Goal: Use online tool/utility: Utilize a website feature to perform a specific function

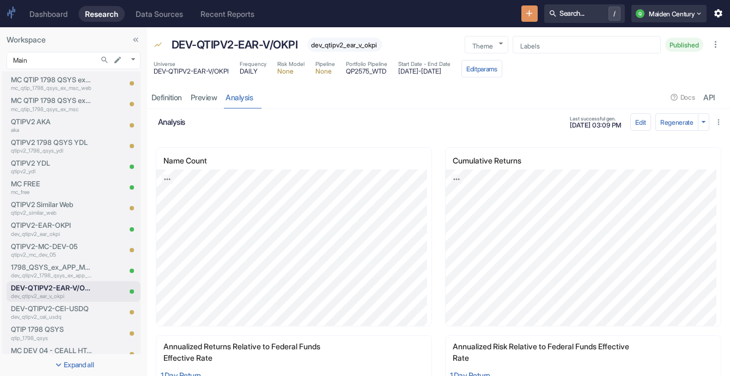
scroll to position [266, 0]
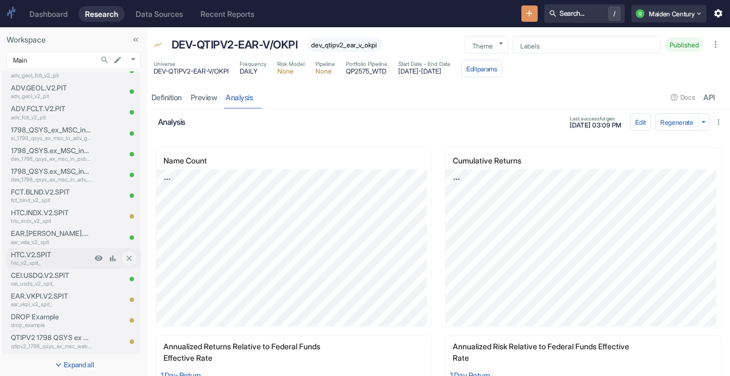
click at [53, 249] on div "HTC.V2.SPIT htc_v2_spit_" at bounding box center [49, 258] width 85 height 21
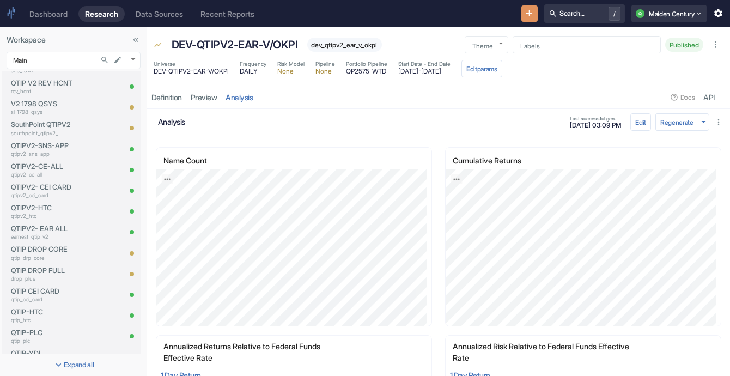
scroll to position [917, 0]
click at [33, 217] on p "qtipv2_htc" at bounding box center [51, 216] width 81 height 8
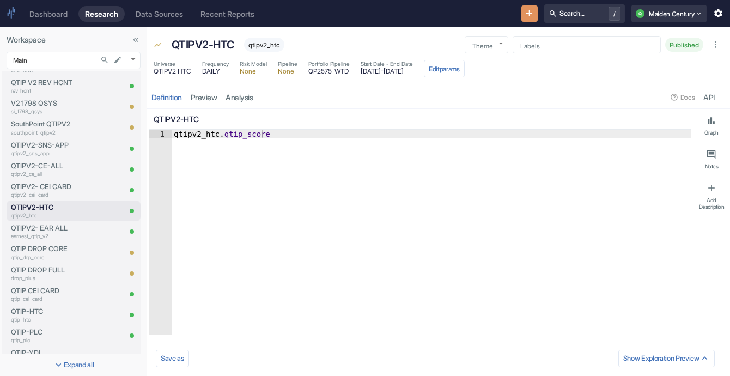
type textarea "x"
click at [262, 96] on div "resource tabs" at bounding box center [463, 97] width 410 height 22
click at [231, 95] on link "analysis" at bounding box center [240, 97] width 36 height 22
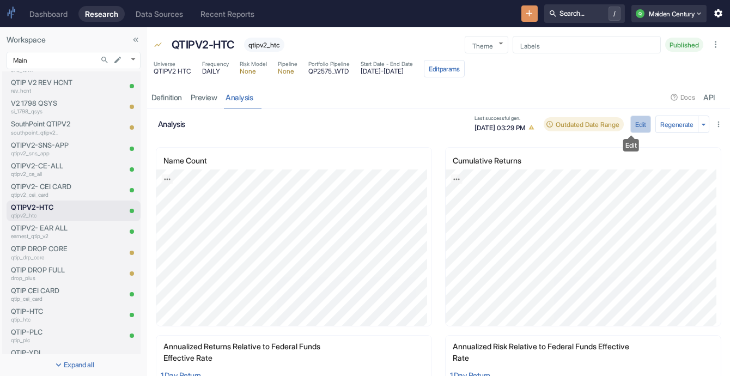
click at [635, 124] on button "Edit" at bounding box center [641, 124] width 21 height 17
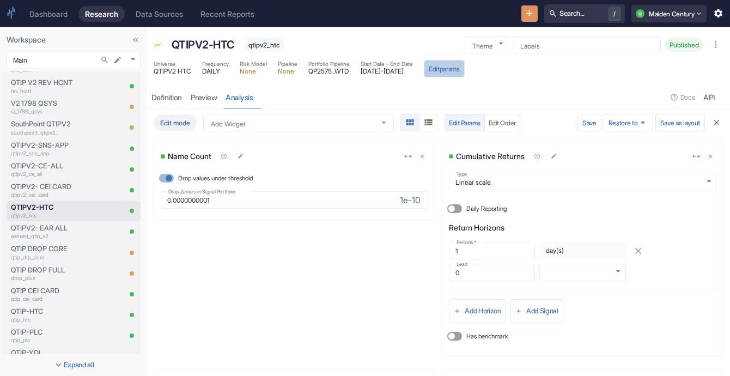
click at [465, 72] on button "Edit params" at bounding box center [444, 68] width 41 height 17
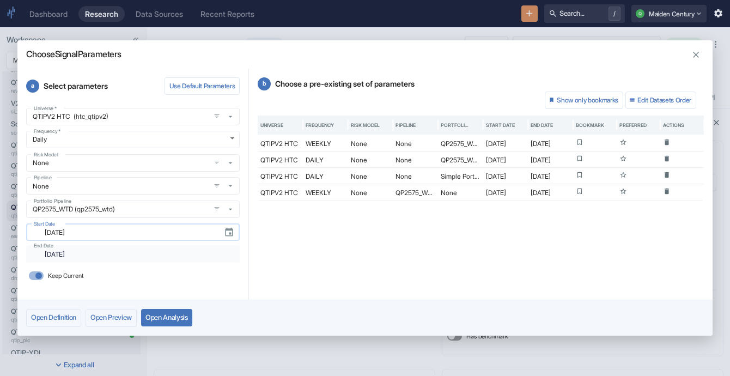
click at [143, 234] on input "[DATE]" at bounding box center [126, 232] width 177 height 13
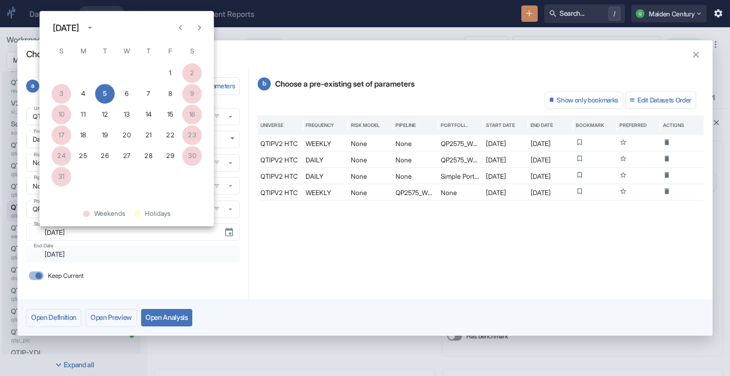
click at [98, 31] on button "calendar view is open, switch to year view" at bounding box center [90, 28] width 16 height 16
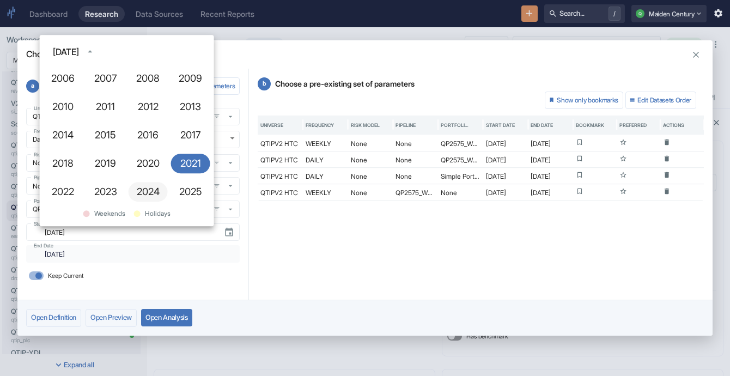
click at [143, 185] on button "2024" at bounding box center [148, 192] width 39 height 20
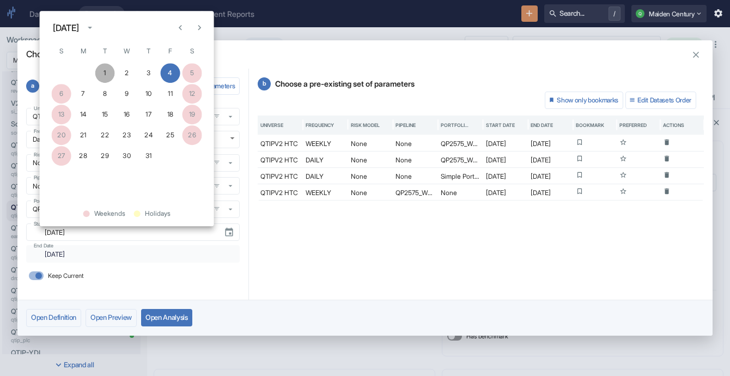
click at [104, 73] on button "1" at bounding box center [105, 73] width 20 height 20
type input "[DATE]"
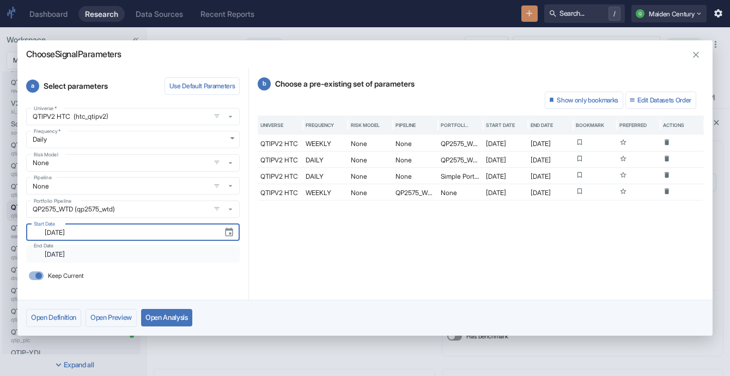
click at [111, 246] on div "​ [DATE] End Date" at bounding box center [133, 253] width 214 height 17
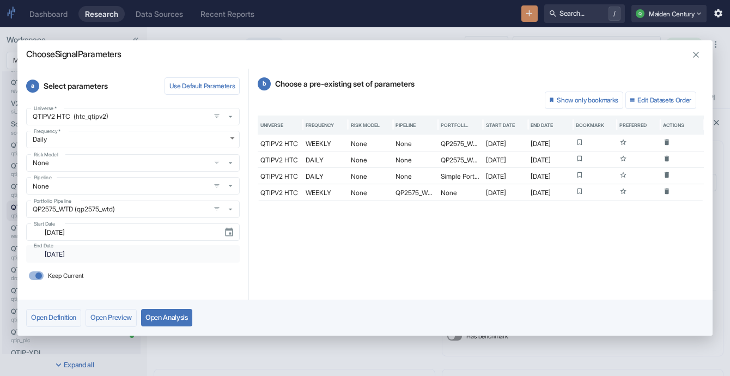
click at [42, 274] on input "Keep Current" at bounding box center [39, 275] width 26 height 9
checkbox input "false"
click at [110, 257] on input "[DATE]" at bounding box center [123, 254] width 171 height 13
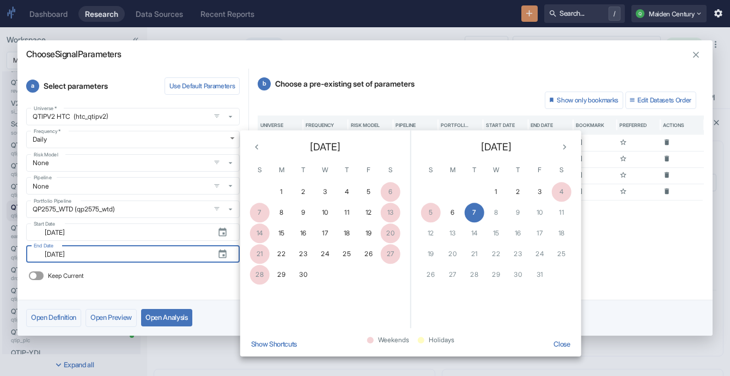
click at [255, 153] on button "Previous month" at bounding box center [257, 147] width 16 height 16
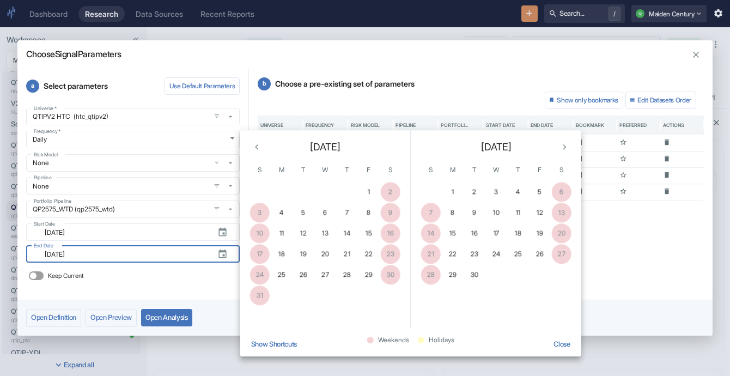
click at [255, 153] on button "Previous month" at bounding box center [257, 147] width 16 height 16
click at [340, 148] on span "[DATE]" at bounding box center [325, 147] width 31 height 15
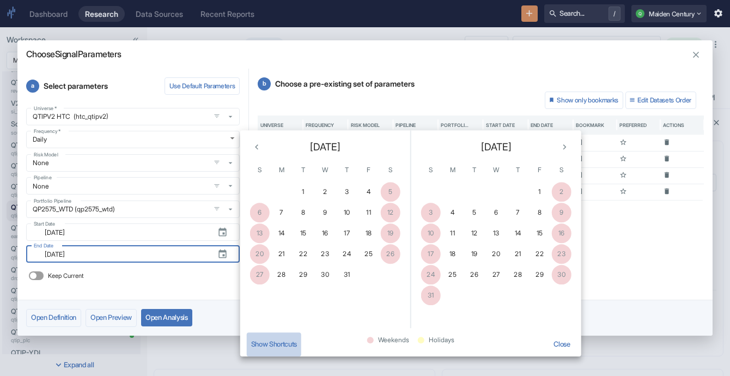
click at [270, 353] on button "Show Shortcuts" at bounding box center [274, 345] width 55 height 24
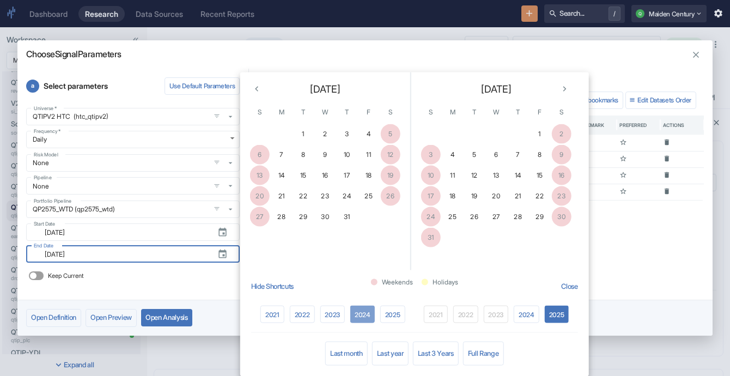
click at [358, 312] on button "2024" at bounding box center [363, 314] width 25 height 17
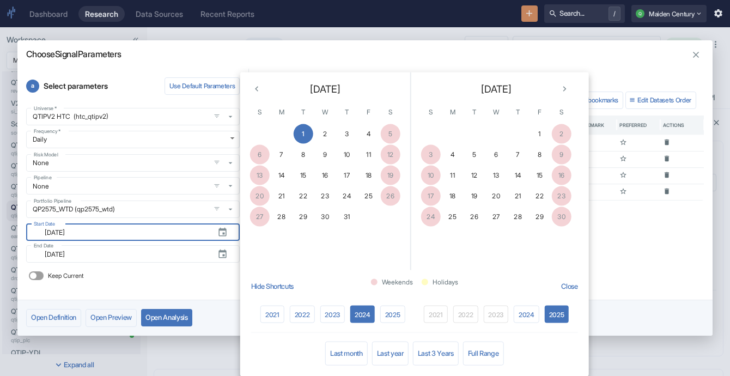
click at [565, 88] on icon "Next month" at bounding box center [564, 88] width 3 height 5
click at [474, 210] on button "31" at bounding box center [475, 217] width 20 height 20
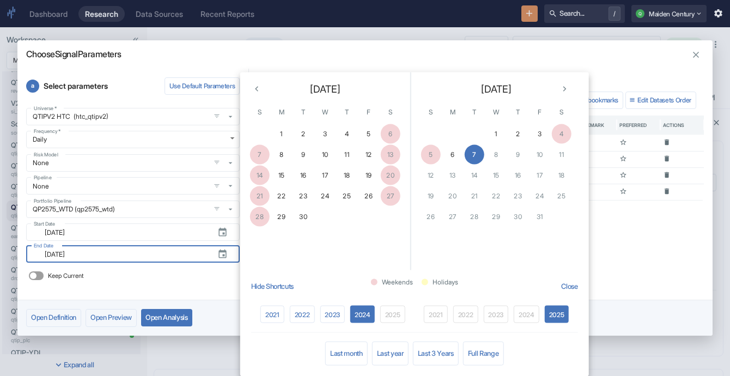
click at [201, 288] on div "a Select parameters Use Default Parameters Universe   * QTIPV2 HTC (htc_qtipv2)…" at bounding box center [133, 185] width 232 height 232
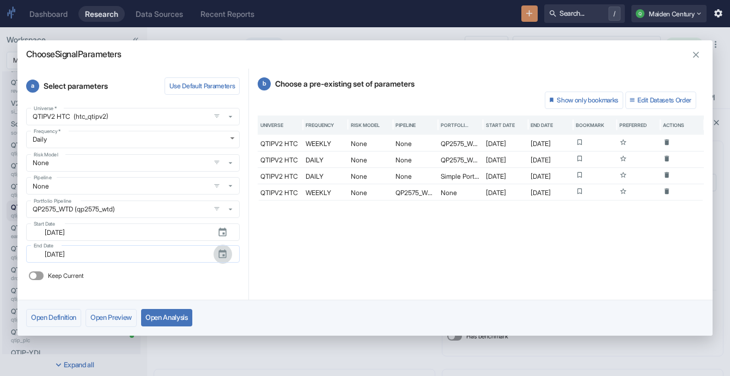
click at [221, 251] on icon "button" at bounding box center [223, 253] width 8 height 9
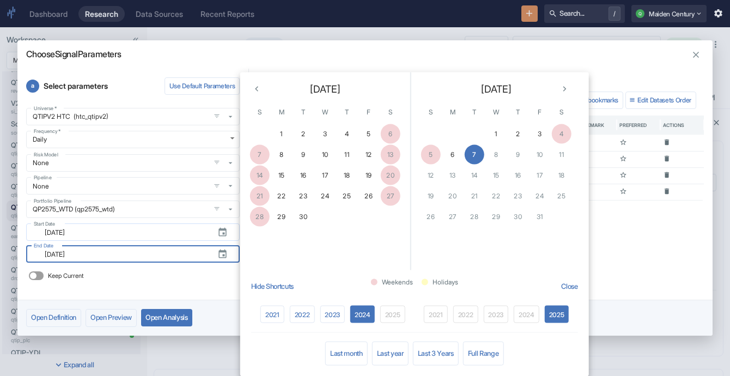
click at [224, 236] on icon "button" at bounding box center [223, 231] width 8 height 9
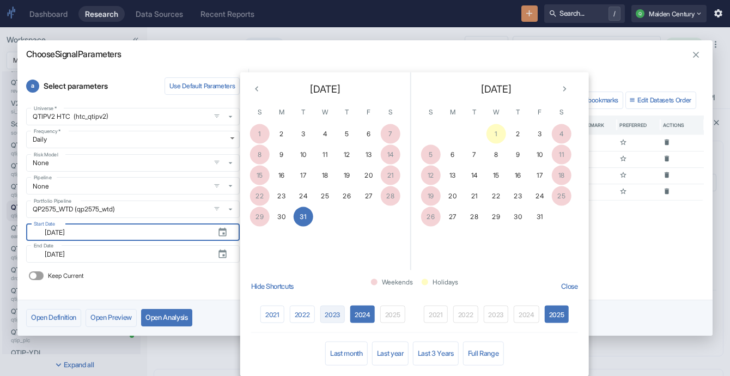
click at [335, 312] on button "2023" at bounding box center [332, 314] width 25 height 17
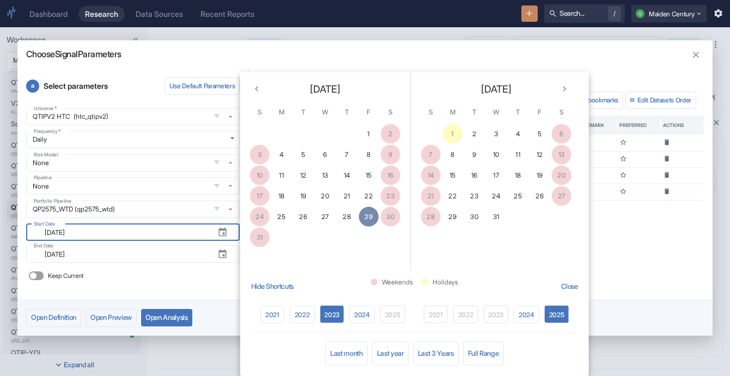
click at [369, 217] on button "29" at bounding box center [369, 217] width 20 height 20
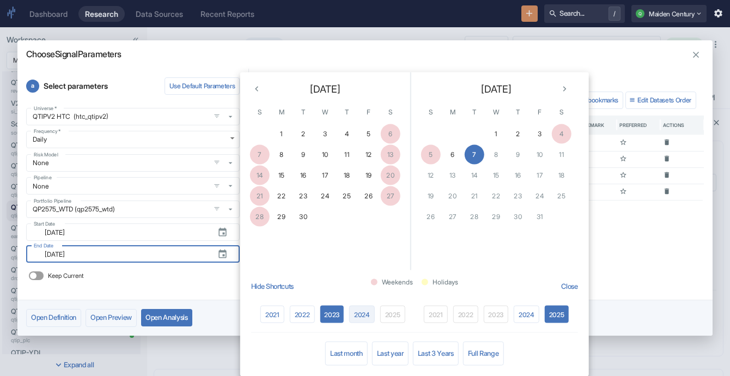
click at [355, 313] on button "2024" at bounding box center [362, 314] width 26 height 17
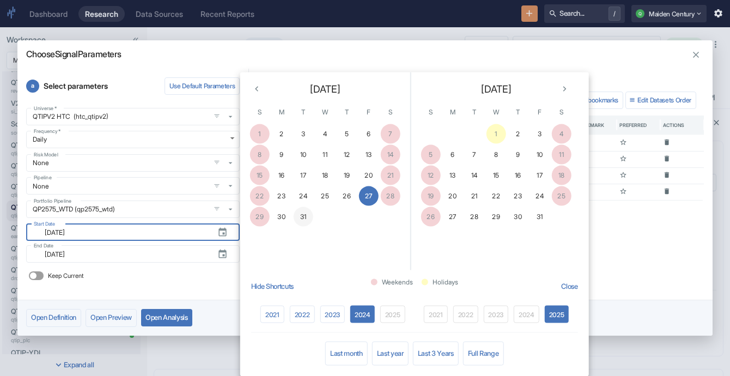
click at [298, 212] on button "31" at bounding box center [304, 217] width 20 height 20
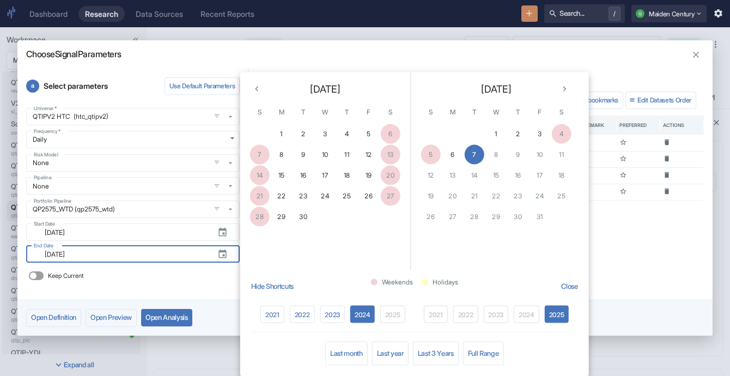
click at [208, 275] on div "Keep Current" at bounding box center [133, 275] width 214 height 17
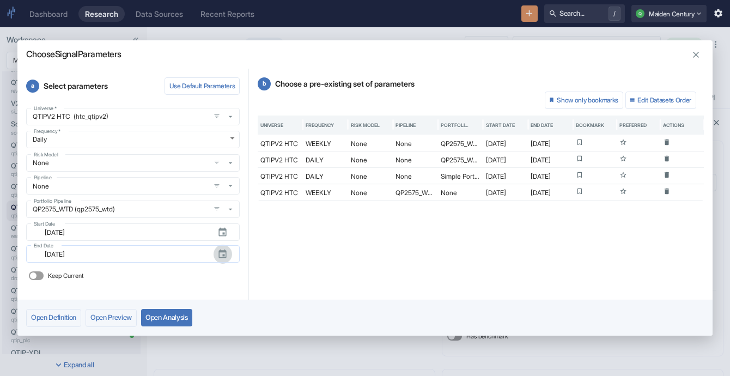
click at [225, 254] on icon "button" at bounding box center [223, 254] width 10 height 10
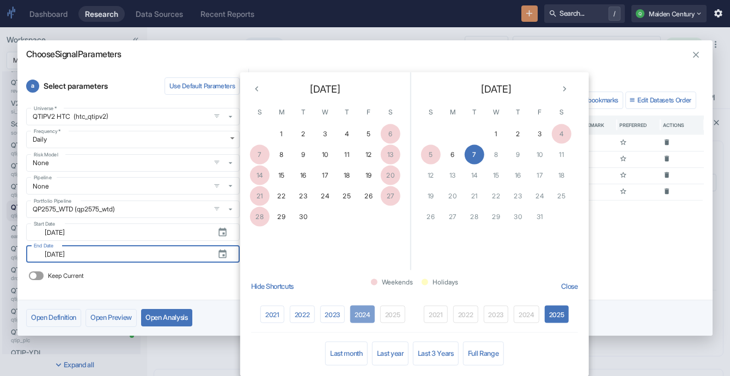
click at [358, 309] on button "2024" at bounding box center [363, 314] width 25 height 17
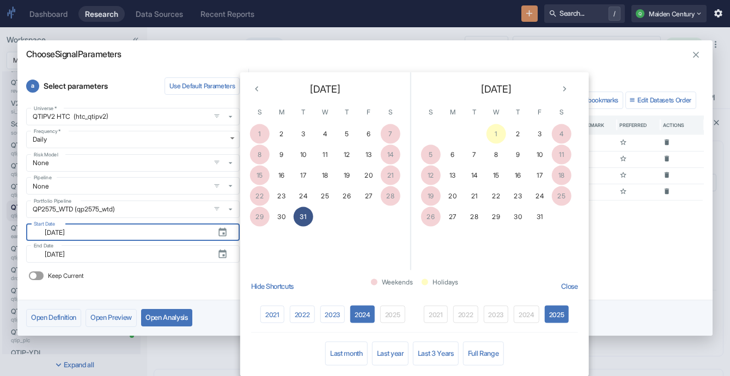
click at [308, 217] on button "31" at bounding box center [304, 217] width 20 height 20
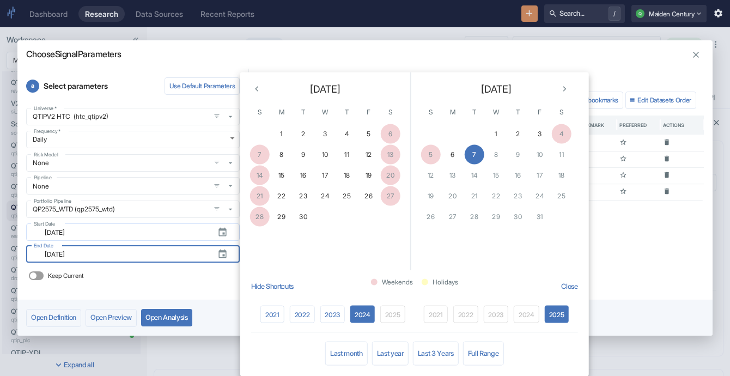
click at [156, 240] on div "​ [DATE] Start Date" at bounding box center [133, 232] width 214 height 17
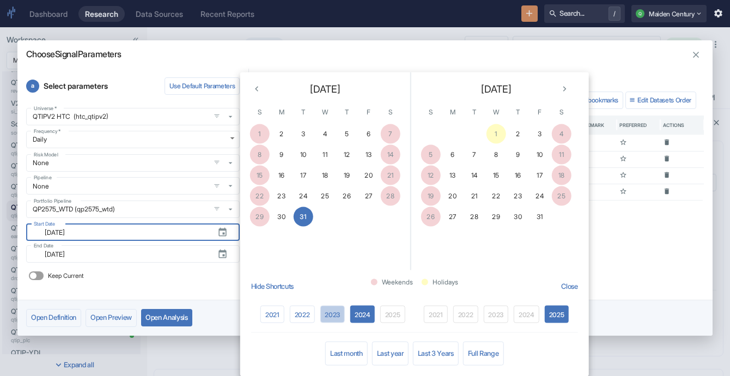
click at [337, 311] on button "2023" at bounding box center [332, 314] width 25 height 17
type input "[DATE]"
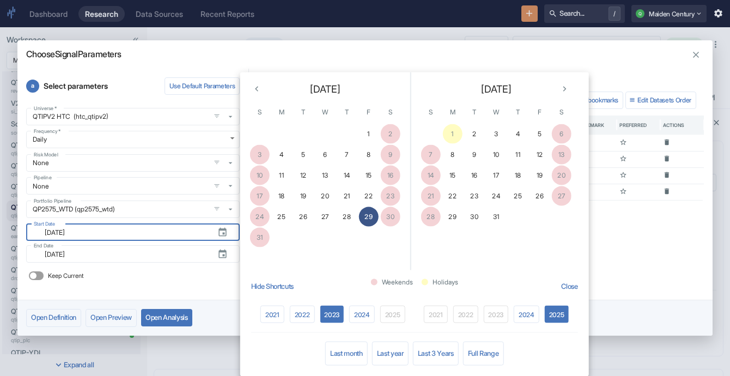
click at [372, 222] on button "29" at bounding box center [369, 217] width 20 height 20
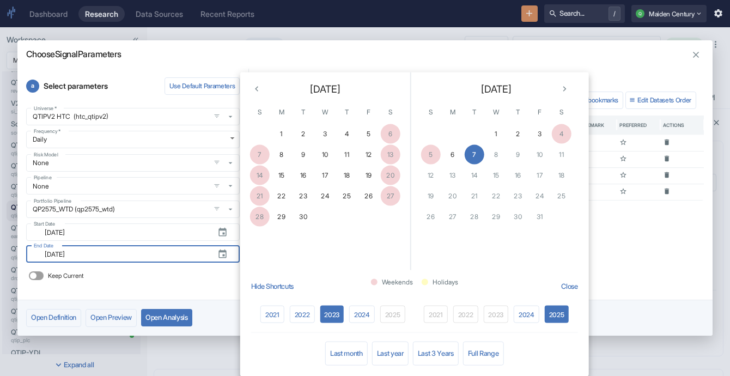
click at [220, 279] on div "Keep Current" at bounding box center [133, 275] width 214 height 17
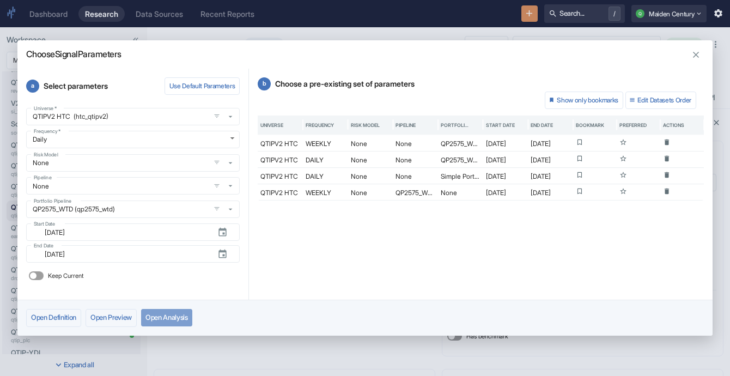
click at [192, 318] on button "Open Analysis" at bounding box center [166, 317] width 51 height 17
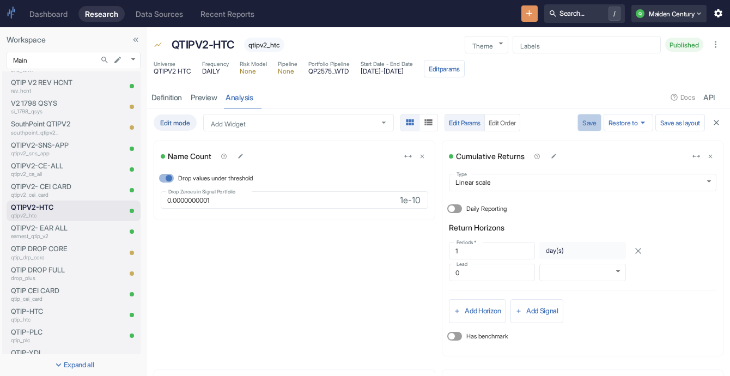
click at [583, 124] on button "Save" at bounding box center [590, 122] width 24 height 17
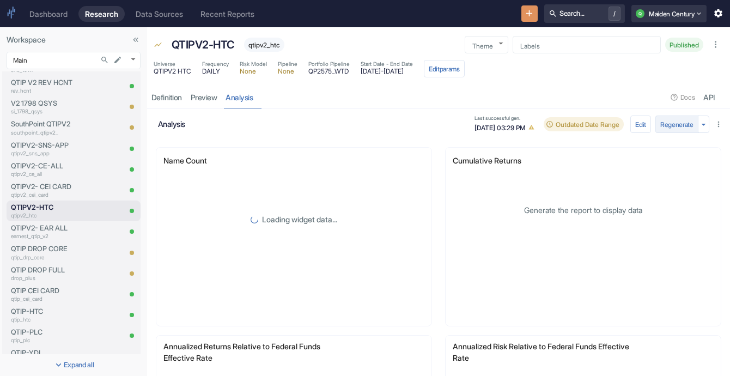
click at [677, 125] on button "Regenerate" at bounding box center [677, 124] width 43 height 17
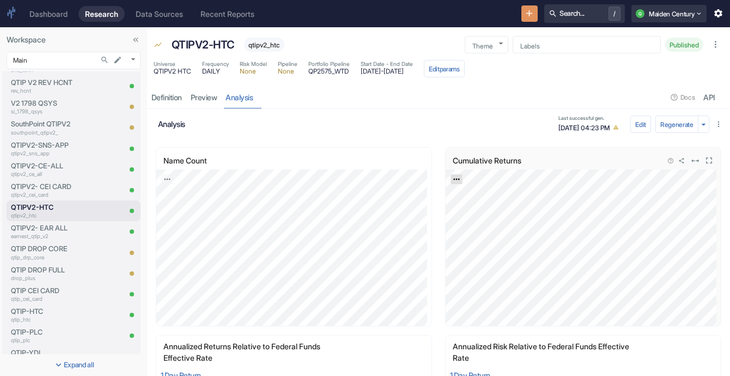
click at [453, 176] on icon "Export; Press ENTER to open" at bounding box center [457, 180] width 8 height 8
click at [475, 208] on link "CSV" at bounding box center [483, 208] width 31 height 11
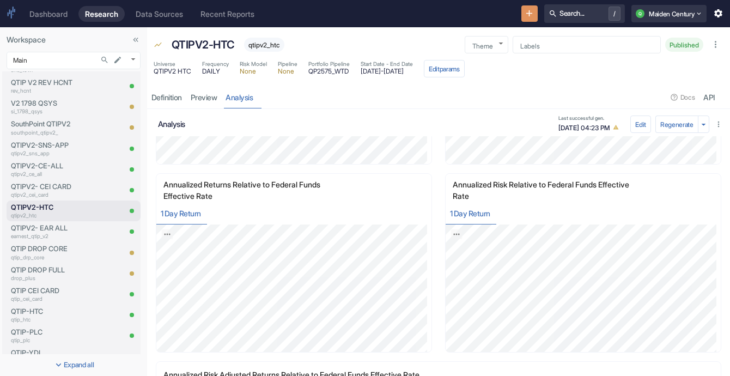
scroll to position [177, 0]
